Goal: Information Seeking & Learning: Learn about a topic

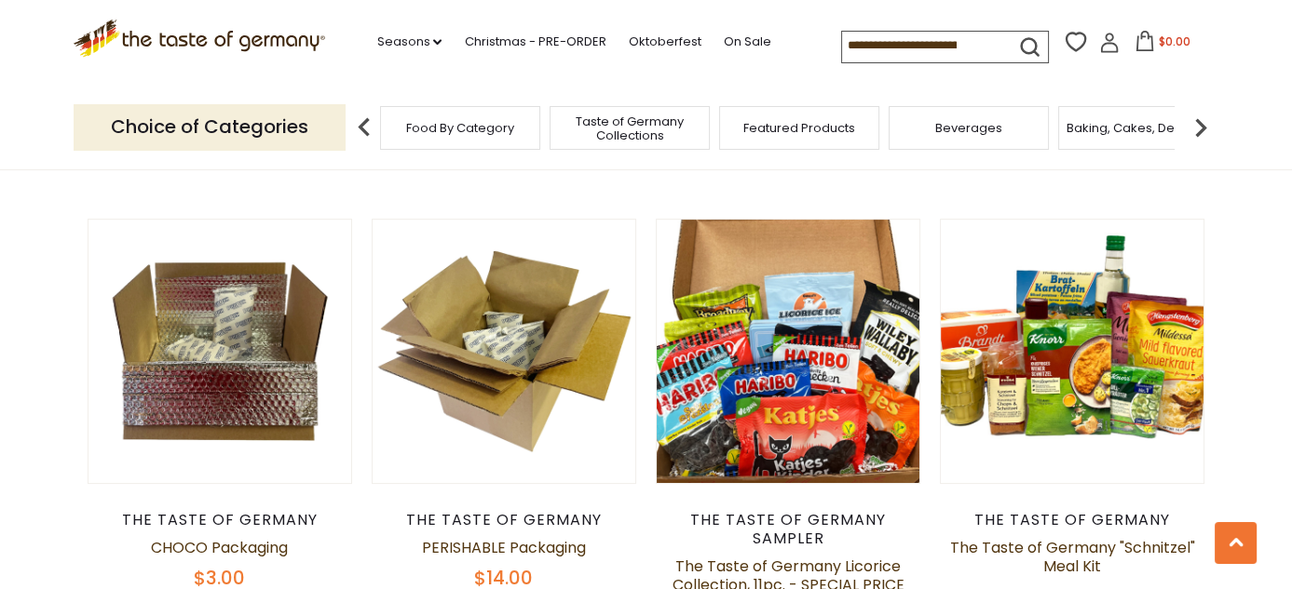
scroll to position [652, 0]
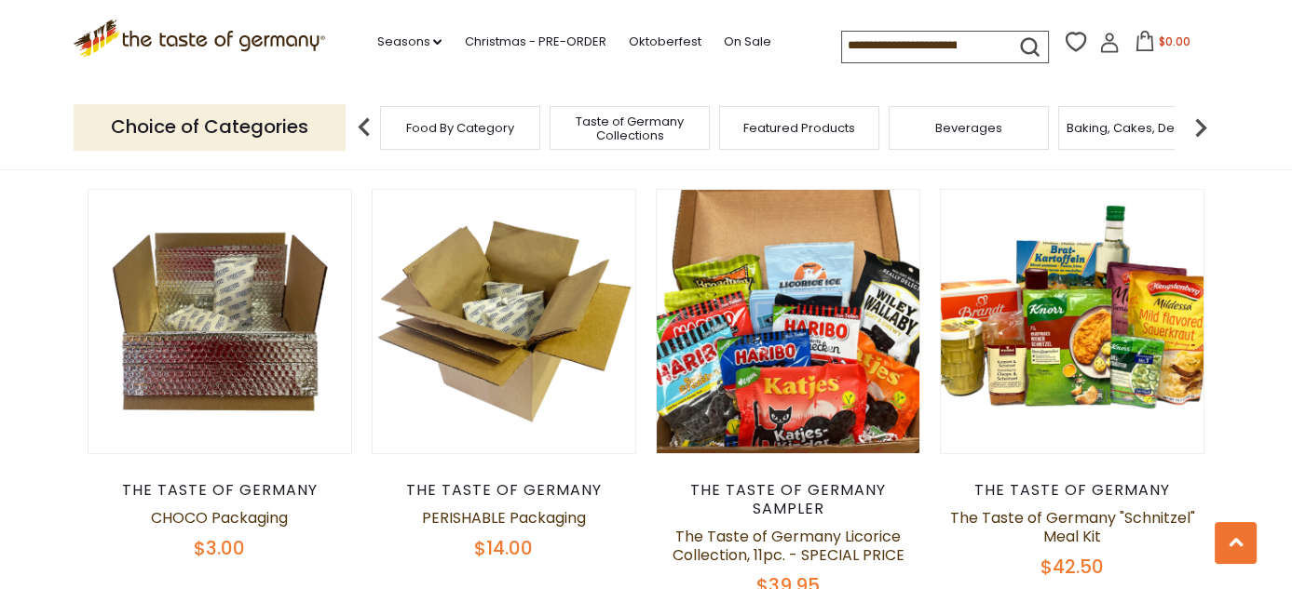
click at [776, 482] on div "The Taste of Germany Sampler" at bounding box center [788, 499] width 265 height 37
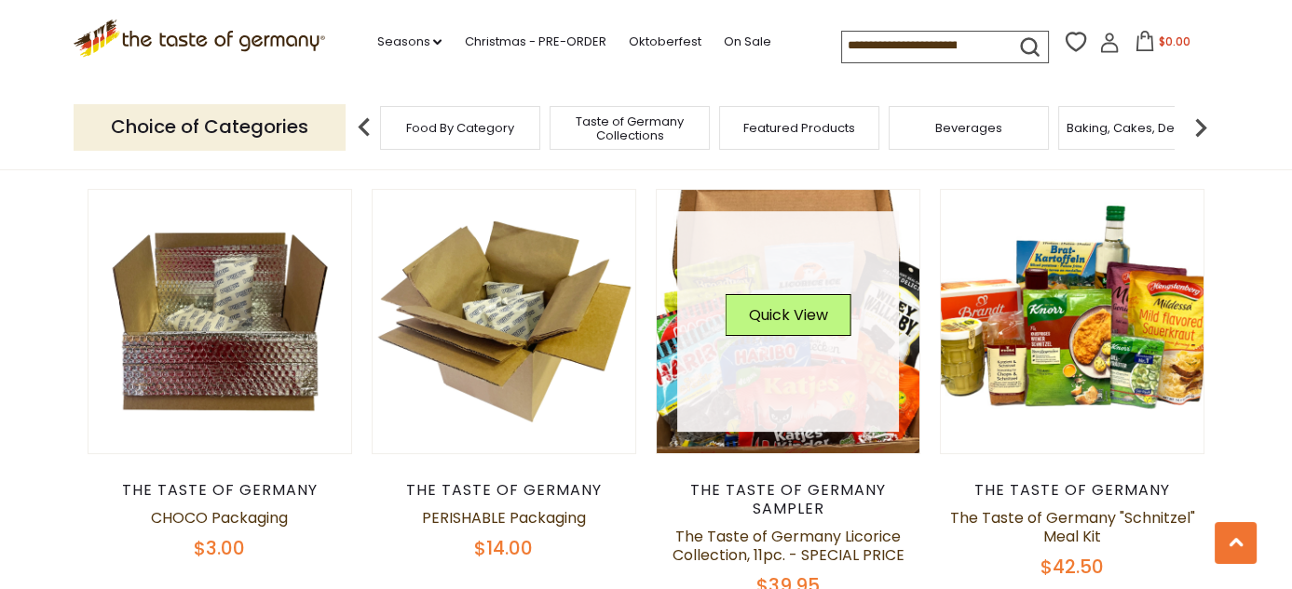
click at [785, 423] on link at bounding box center [788, 322] width 222 height 222
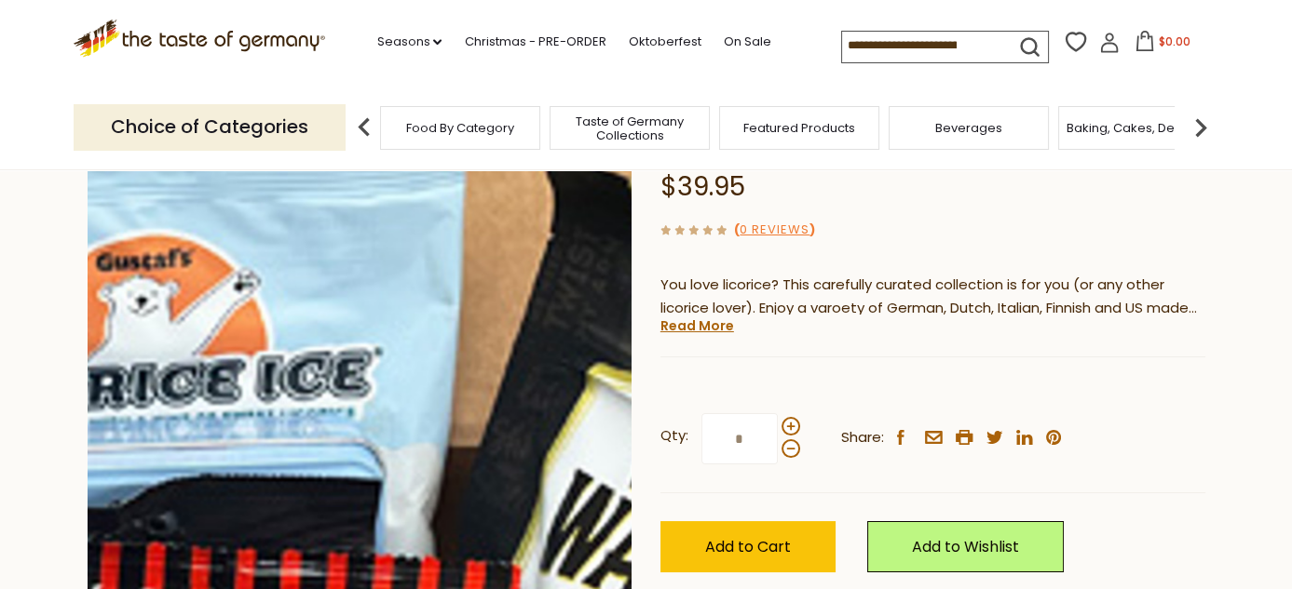
scroll to position [186, 0]
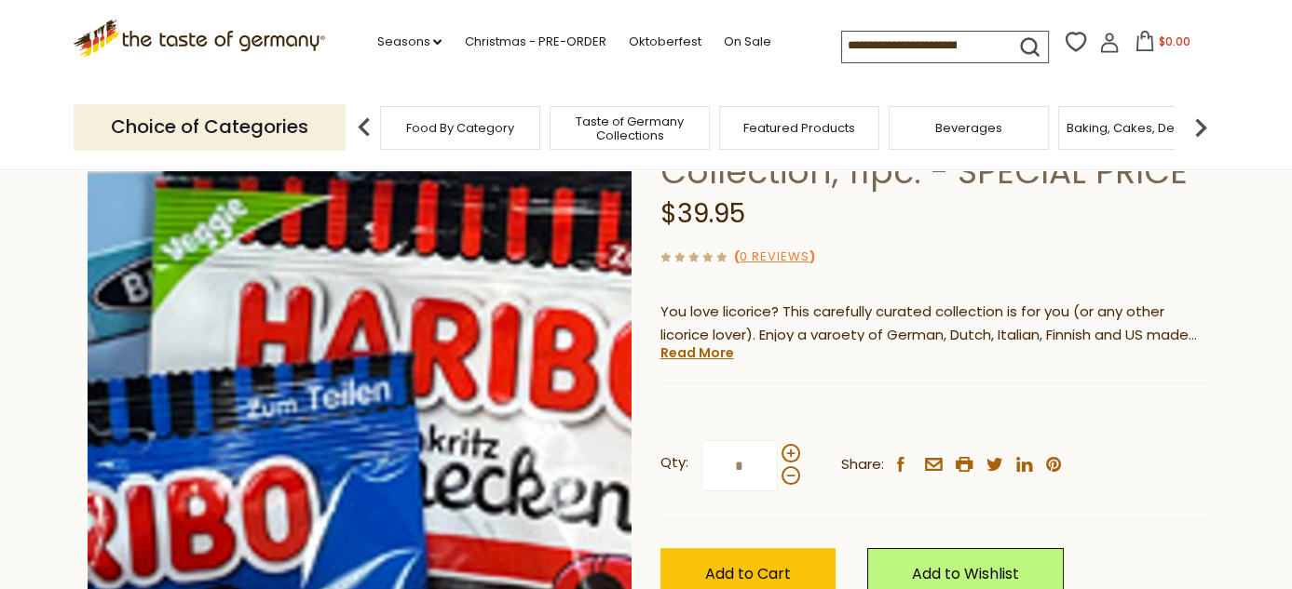
click at [399, 374] on img at bounding box center [360, 353] width 545 height 545
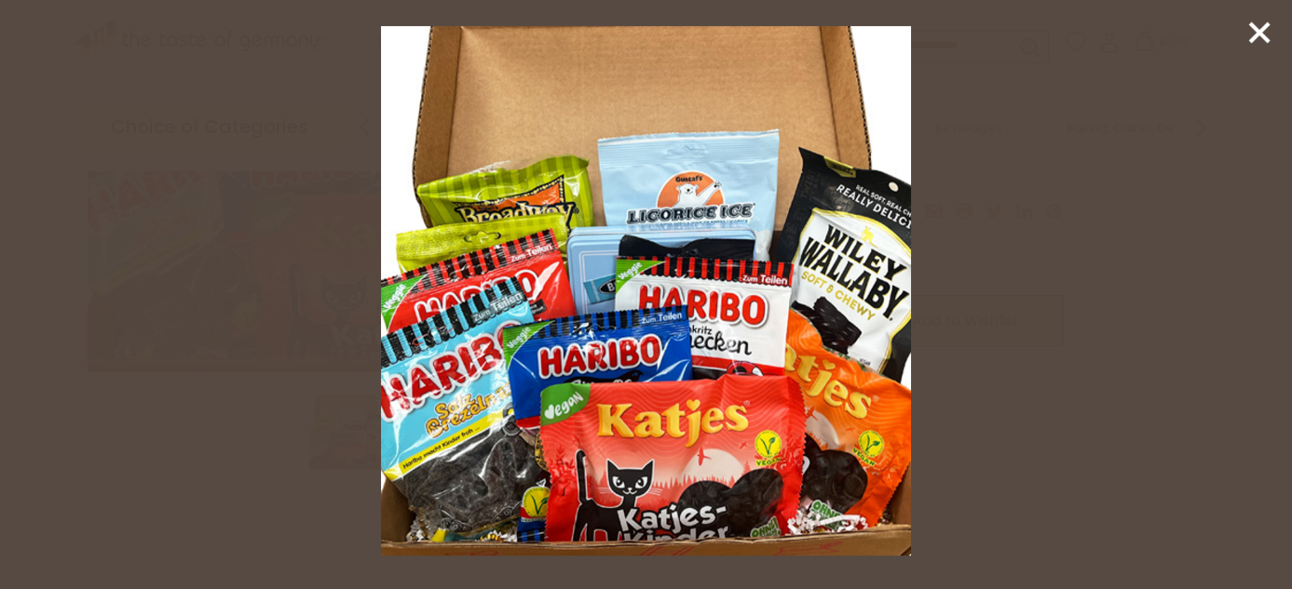
scroll to position [466, 0]
click at [1268, 35] on icon at bounding box center [1259, 33] width 28 height 28
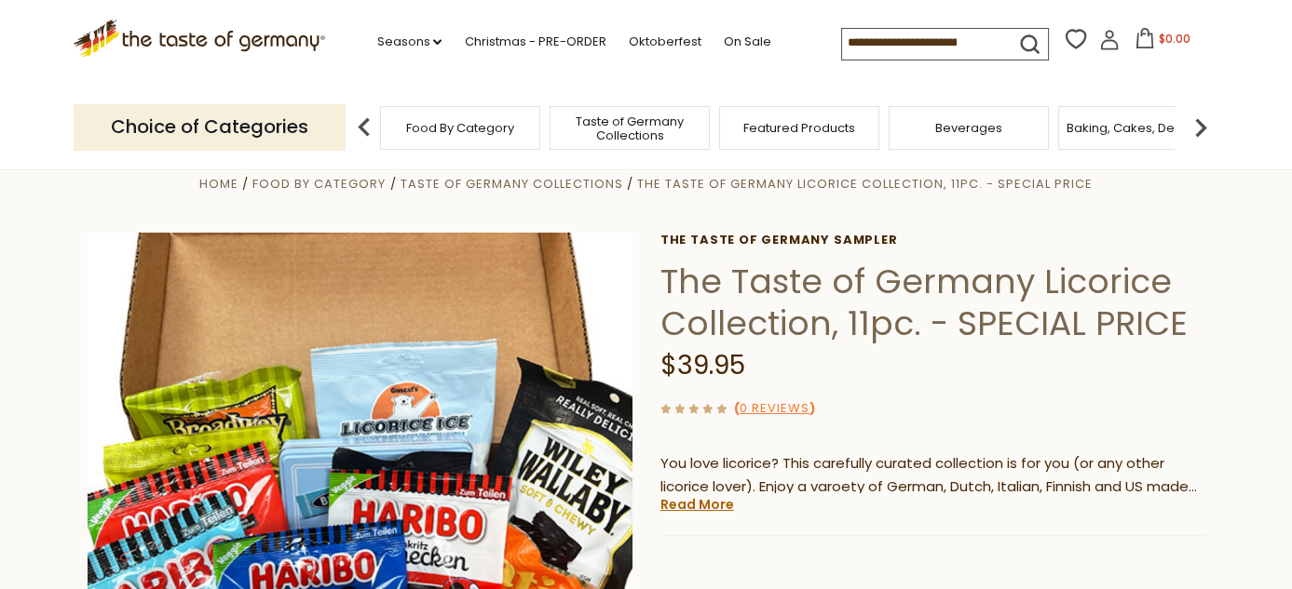
scroll to position [0, 0]
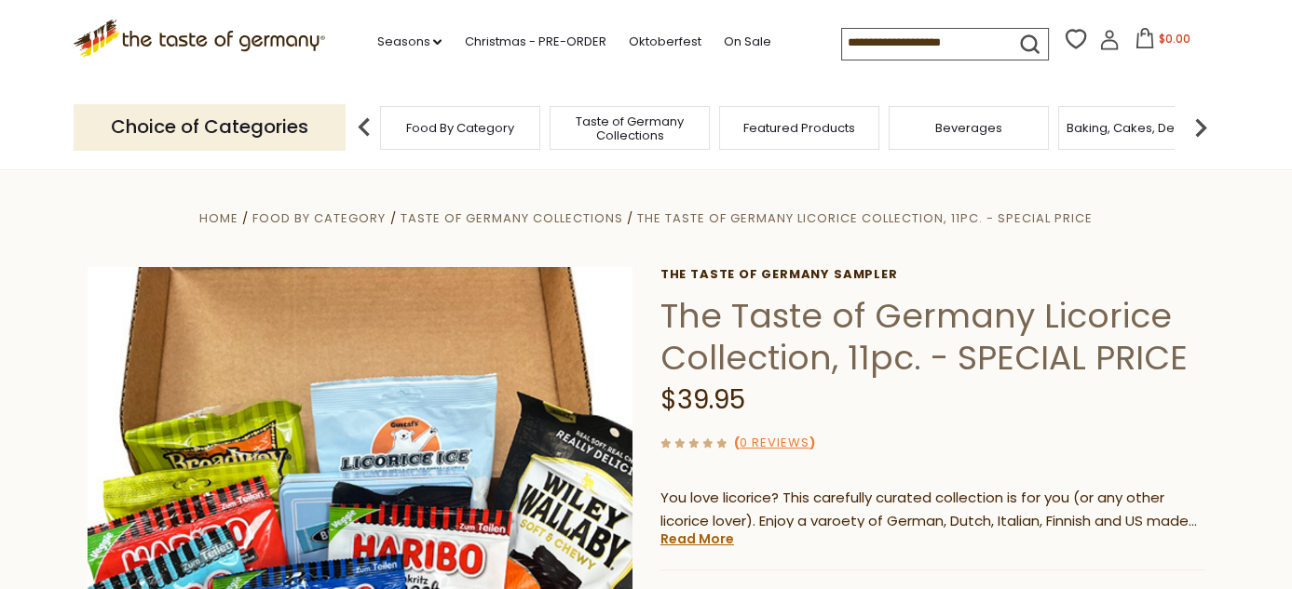
click at [606, 129] on span "Taste of Germany Collections" at bounding box center [629, 129] width 149 height 28
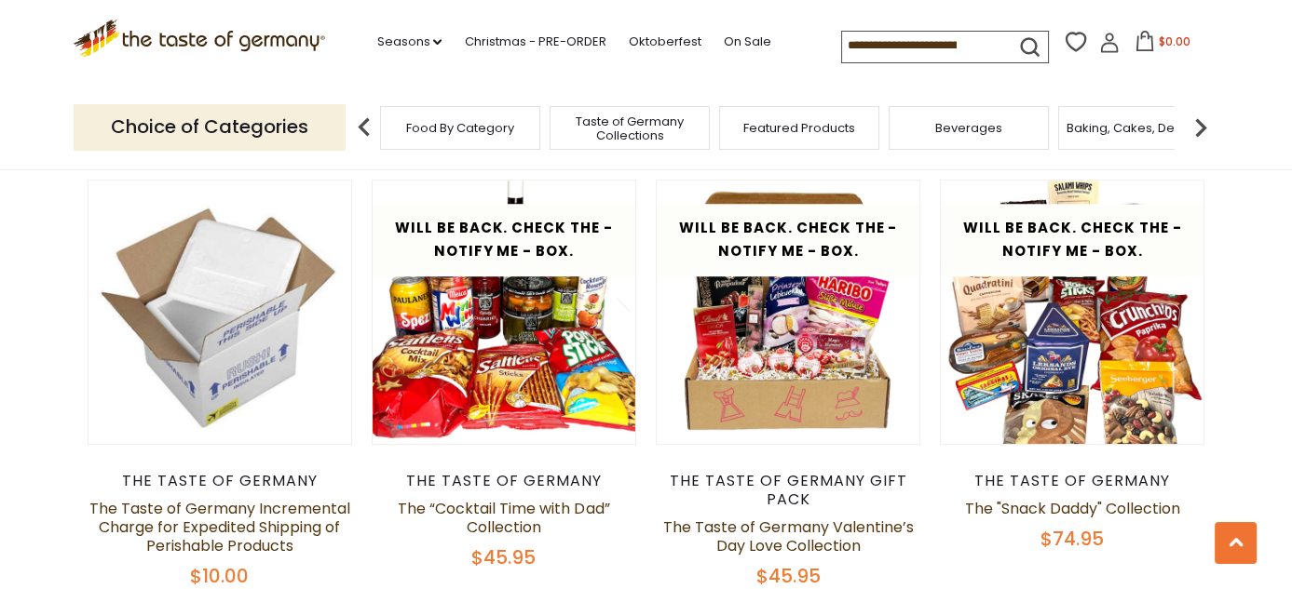
scroll to position [2049, 0]
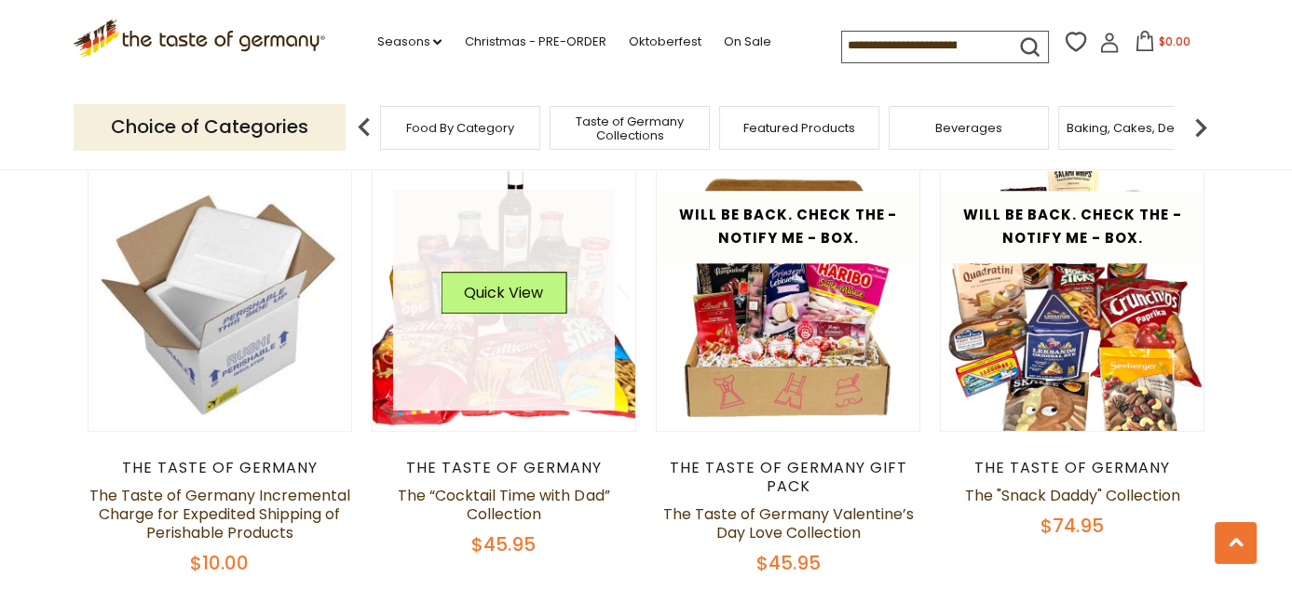
click at [517, 365] on link at bounding box center [504, 300] width 222 height 222
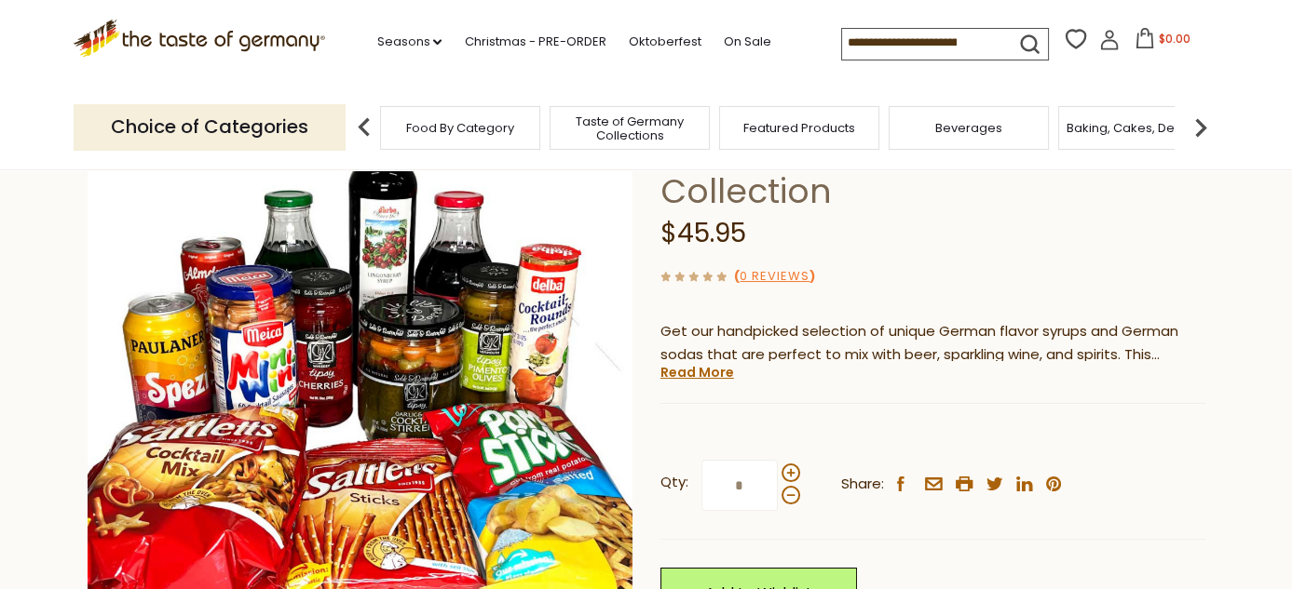
scroll to position [186, 0]
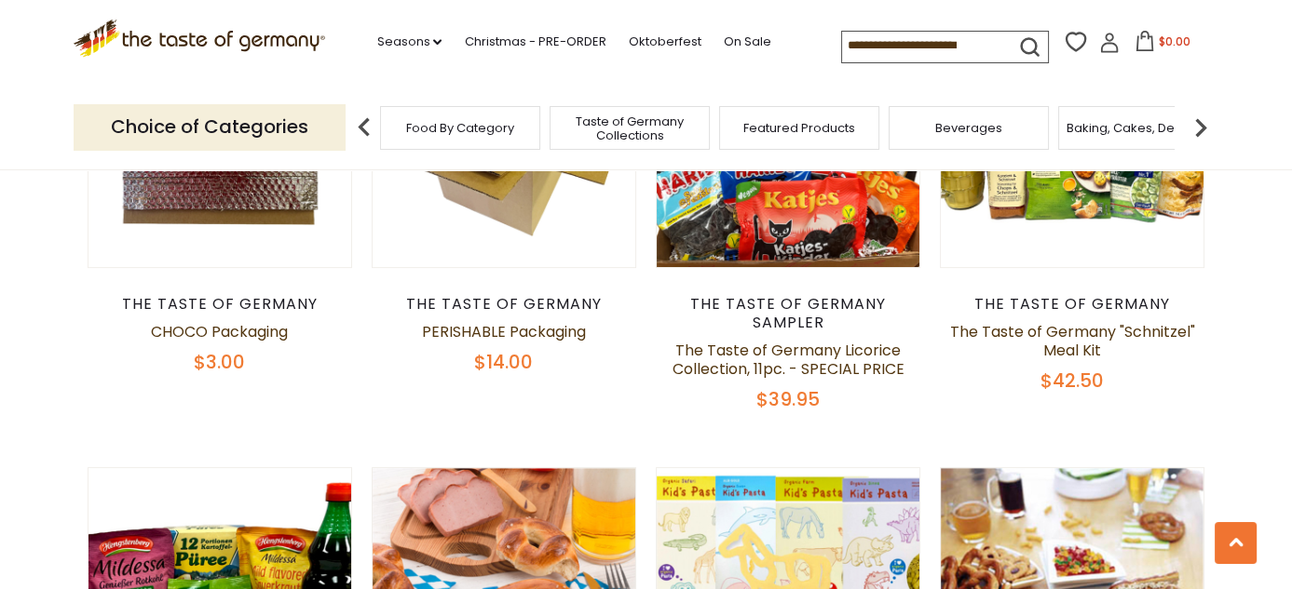
scroll to position [745, 0]
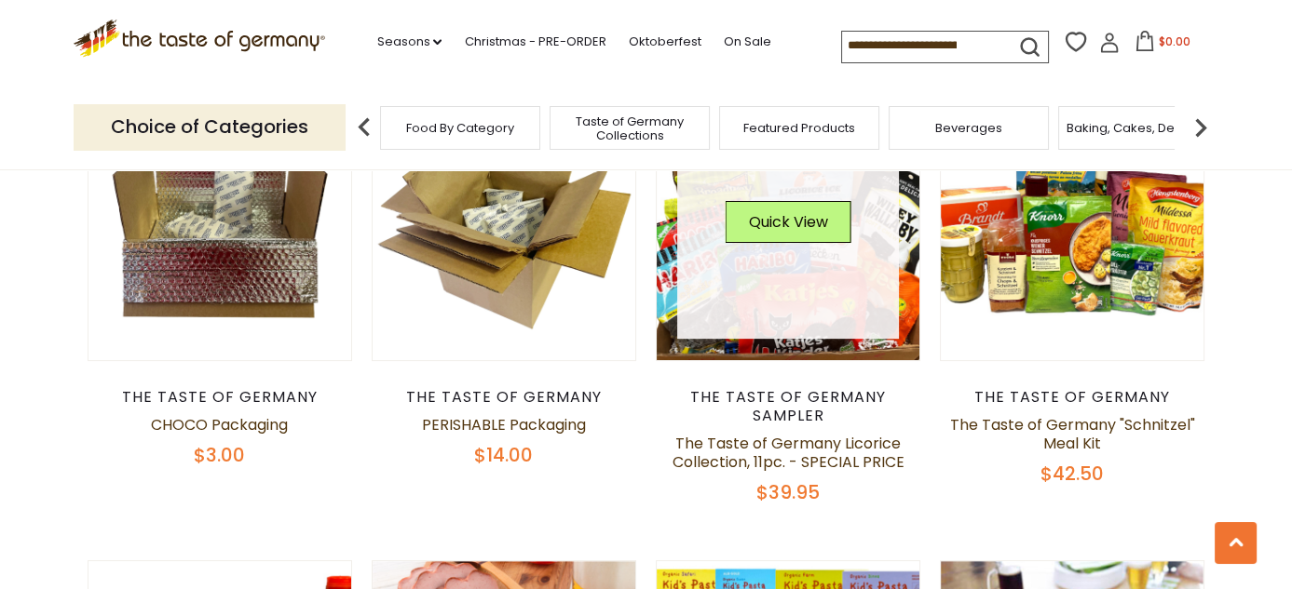
click at [795, 294] on link at bounding box center [788, 229] width 222 height 222
